Goal: Task Accomplishment & Management: Manage account settings

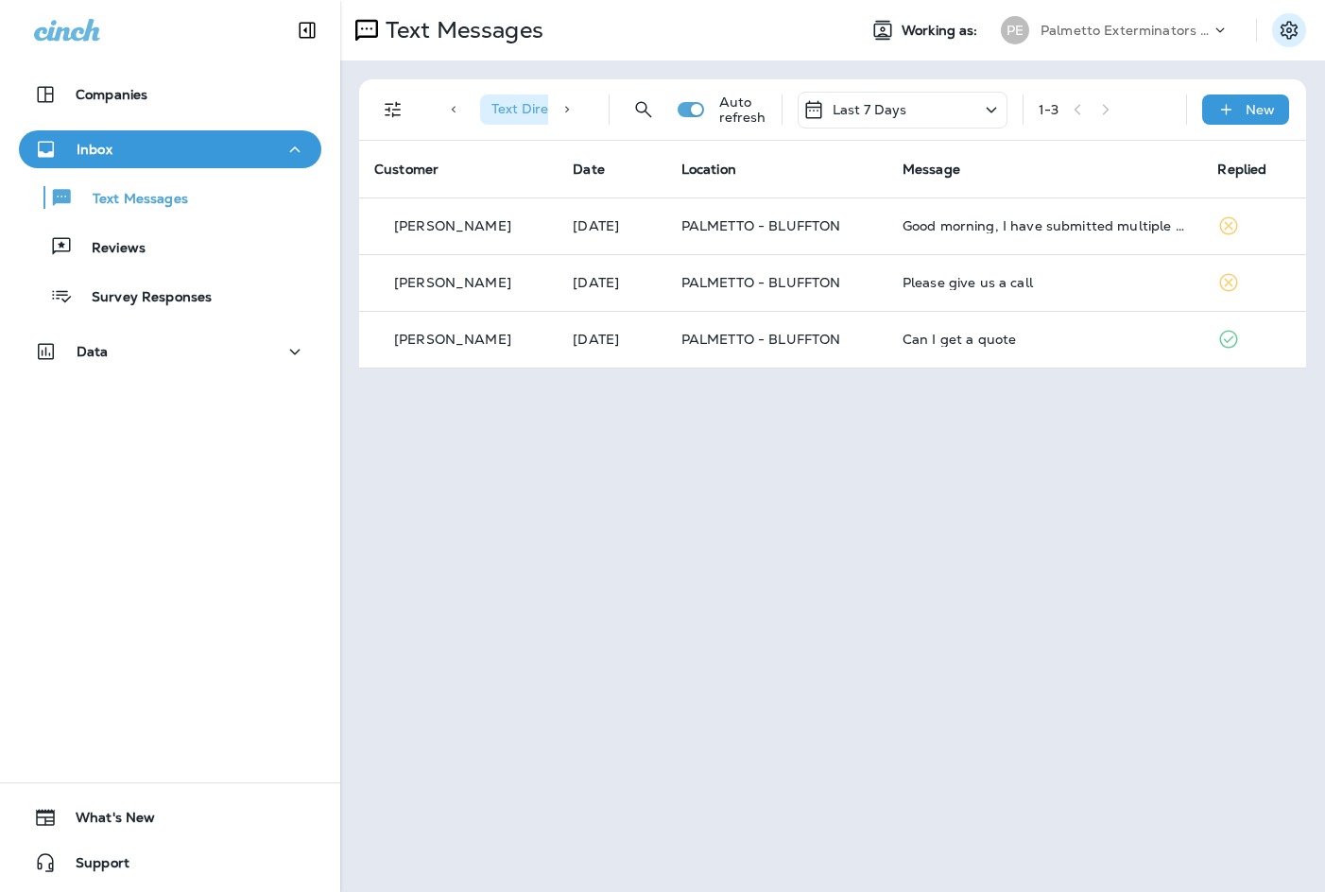
click at [1284, 30] on icon "Settings" at bounding box center [1289, 30] width 23 height 23
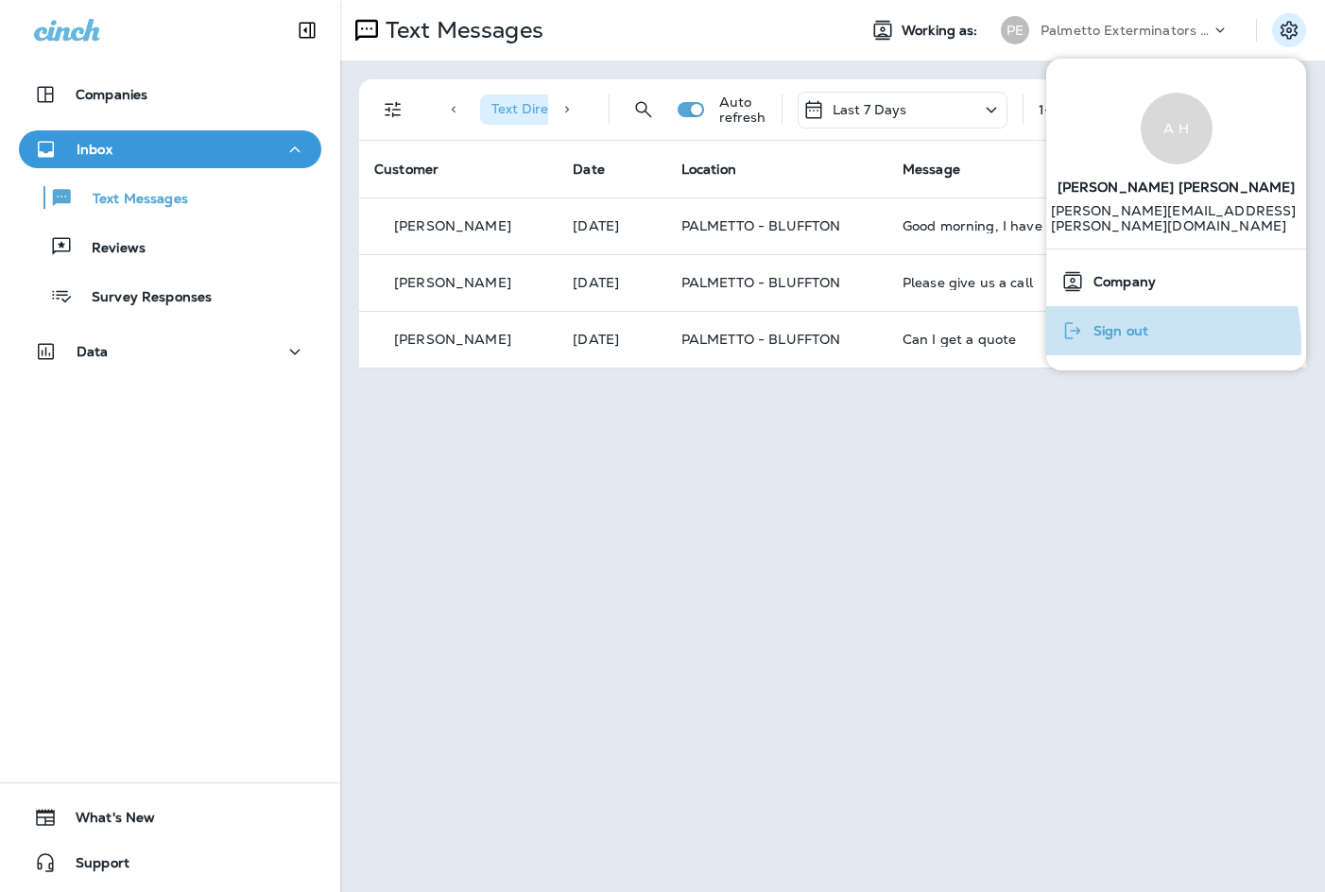
click at [1110, 344] on div "Sign out" at bounding box center [1176, 331] width 245 height 38
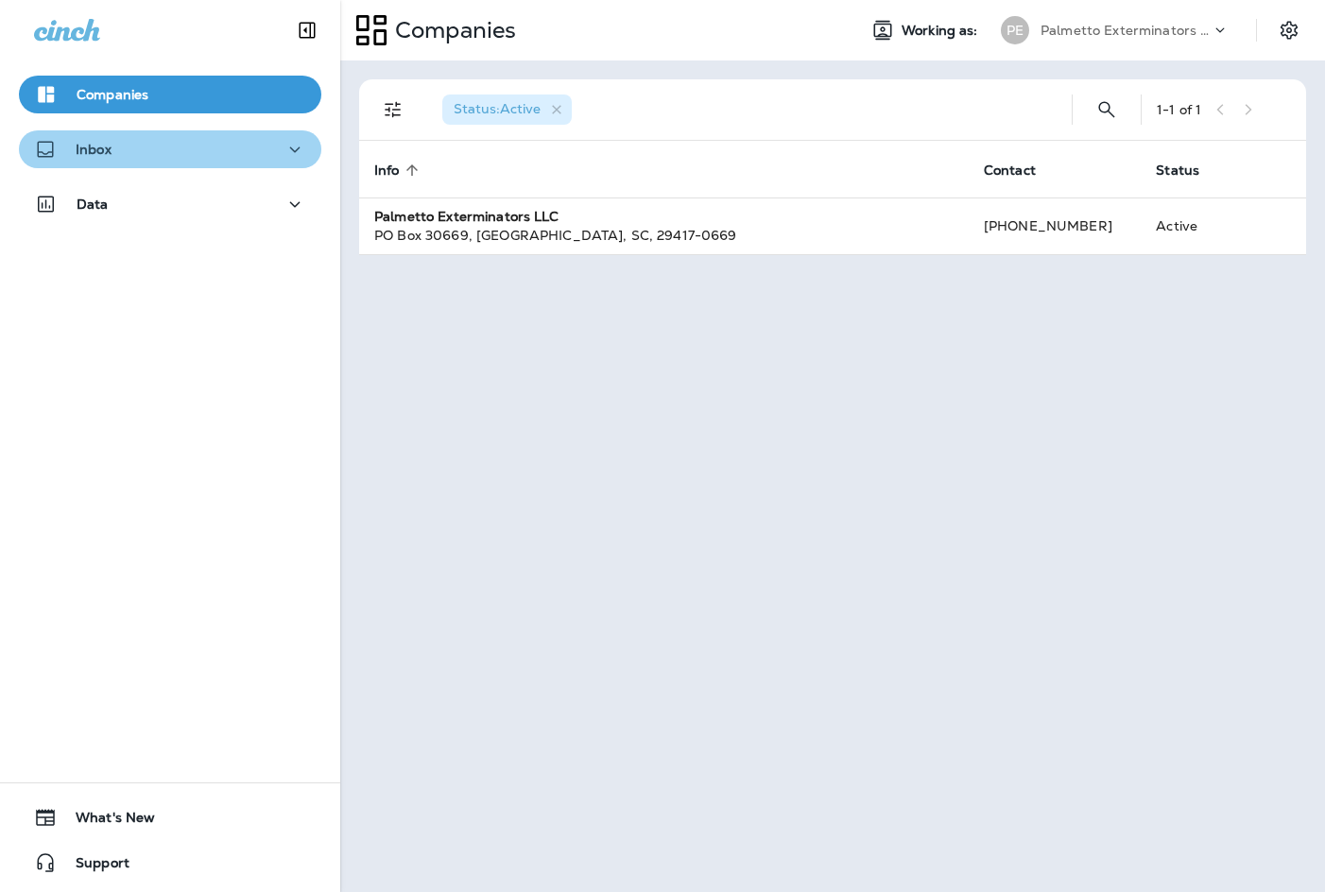
click at [180, 154] on div "Inbox" at bounding box center [170, 150] width 272 height 24
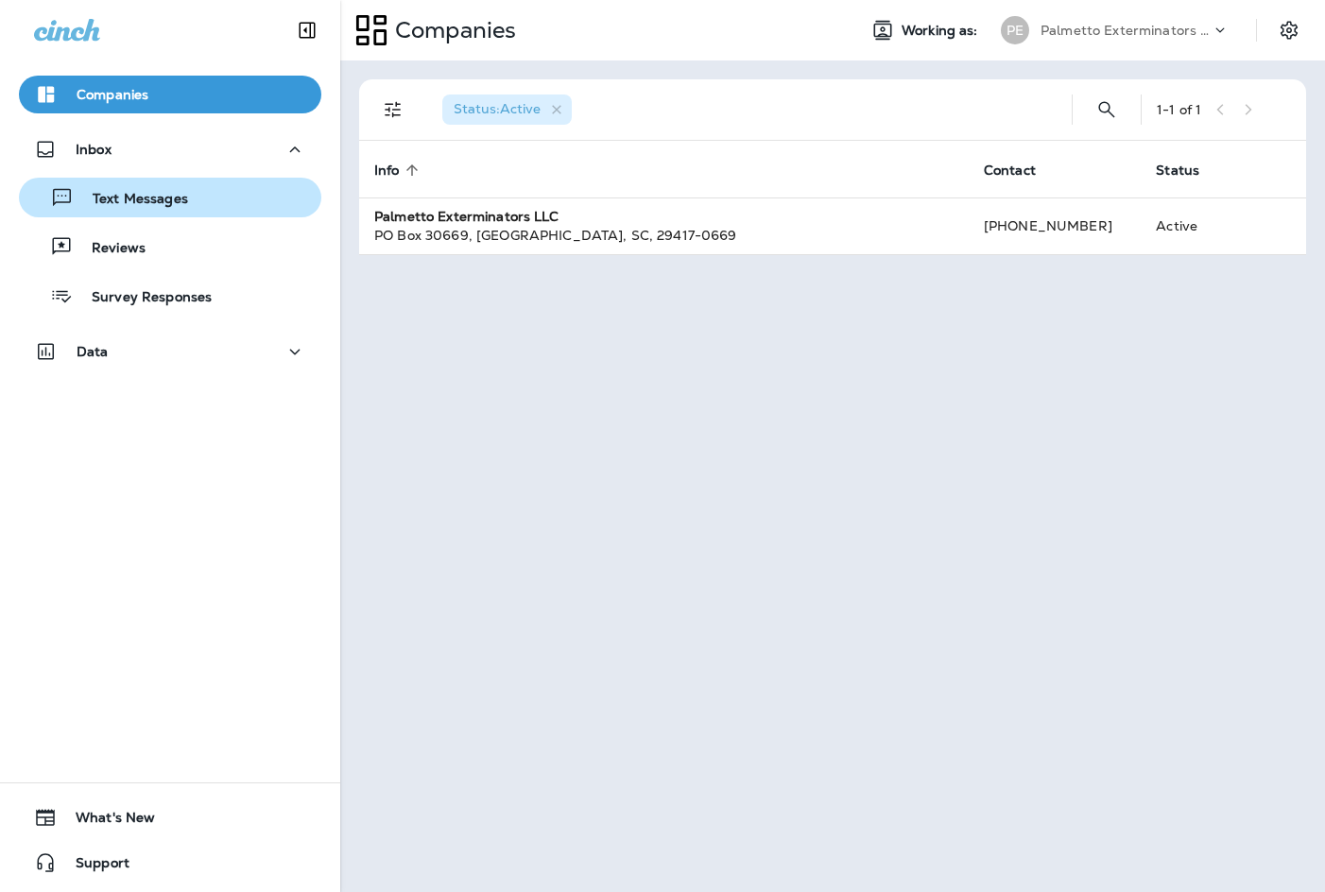
click at [201, 197] on div "Text Messages" at bounding box center [169, 197] width 287 height 28
